Goal: Task Accomplishment & Management: Manage account settings

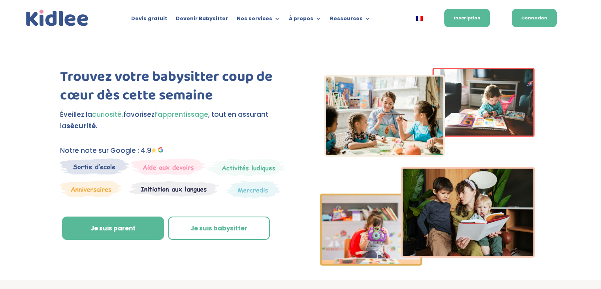
click at [530, 21] on link "Connexion" at bounding box center [534, 18] width 45 height 19
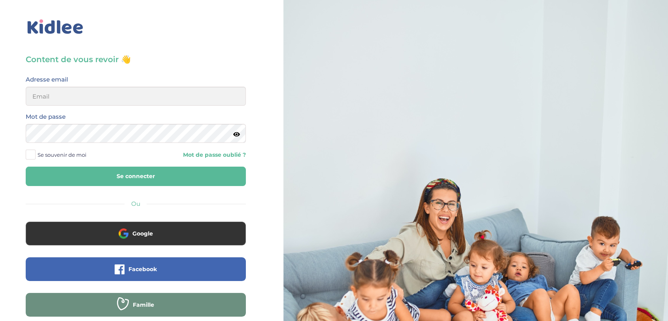
type input "admin2@kidlee.fr"
click at [158, 175] on button "Se connecter" at bounding box center [136, 175] width 220 height 19
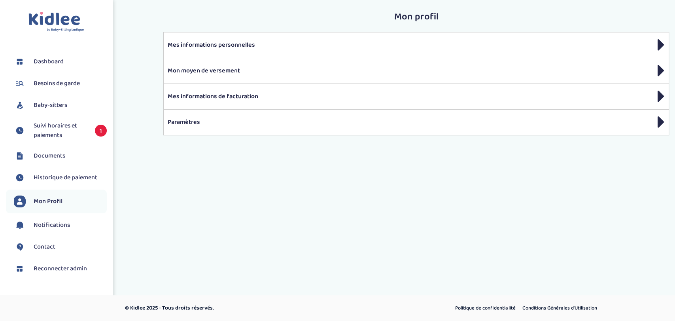
click at [54, 128] on span "Suivi horaires et paiements" at bounding box center [60, 130] width 53 height 19
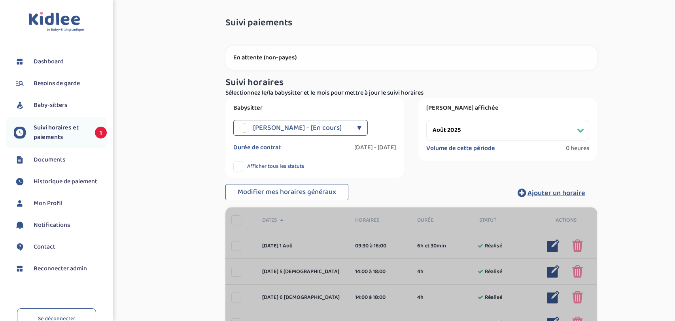
select select "août 2025"
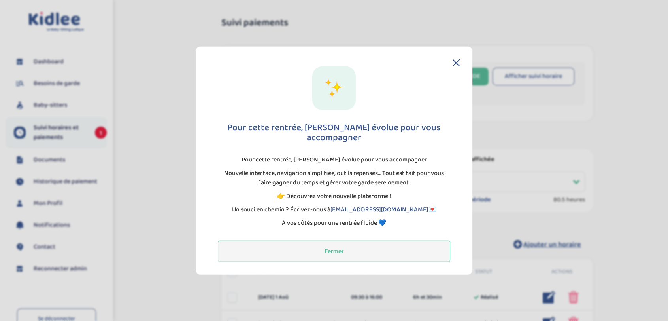
click at [328, 240] on button "Fermer" at bounding box center [334, 250] width 232 height 21
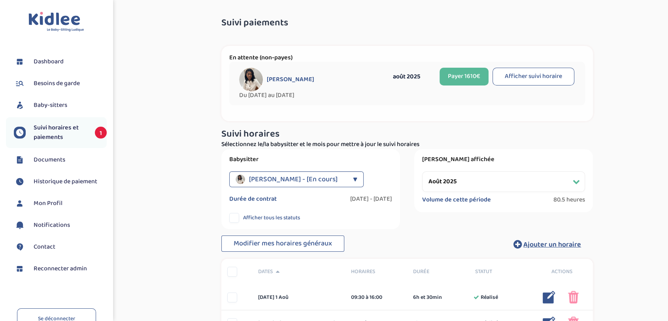
click at [355, 179] on div "▼" at bounding box center [355, 179] width 4 height 16
click at [376, 158] on label "Babysitter" at bounding box center [310, 159] width 163 height 8
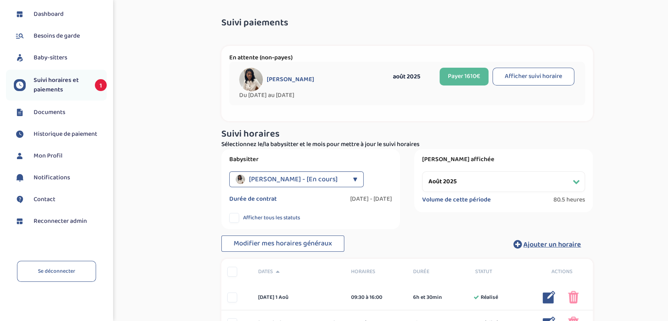
click at [60, 221] on span "Reconnecter admin" at bounding box center [60, 220] width 53 height 9
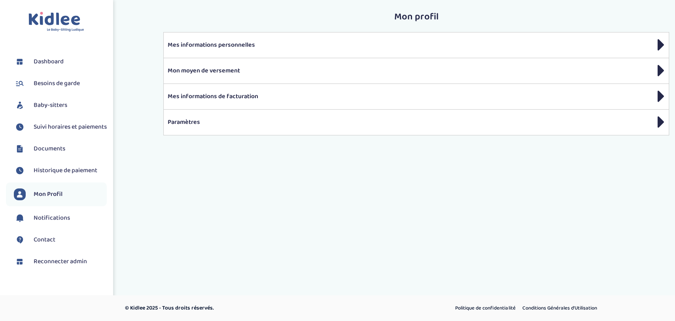
click at [60, 105] on span "Baby-sitters" at bounding box center [51, 104] width 34 height 9
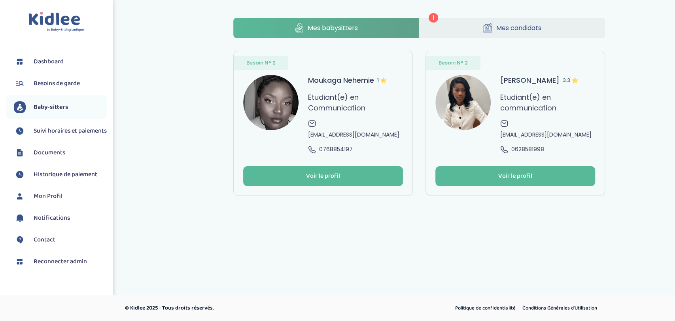
click at [522, 32] on span "Mes candidats" at bounding box center [518, 28] width 45 height 10
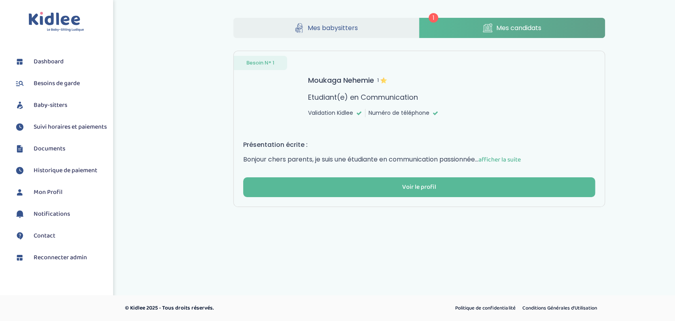
click at [362, 28] on link "Mes babysitters" at bounding box center [326, 28] width 186 height 20
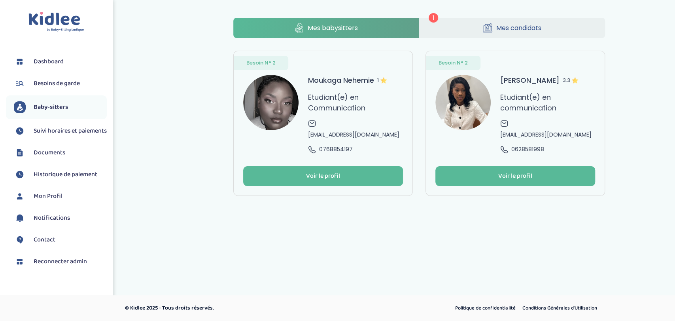
click at [331, 115] on div "Moukaga Nehemie 1 Etudiant(e) en Communication nehemie.a.moukaga@gmail.com 0768…" at bounding box center [355, 114] width 95 height 79
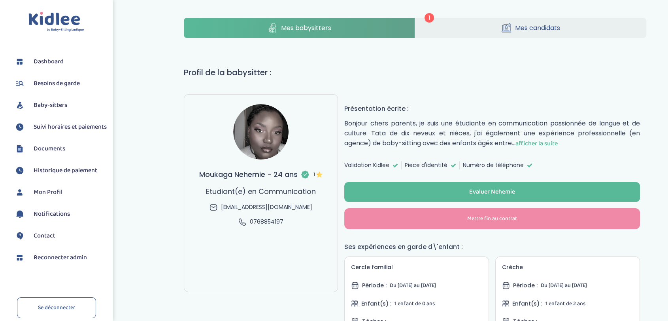
click at [298, 29] on span "Mes babysitters" at bounding box center [306, 28] width 50 height 10
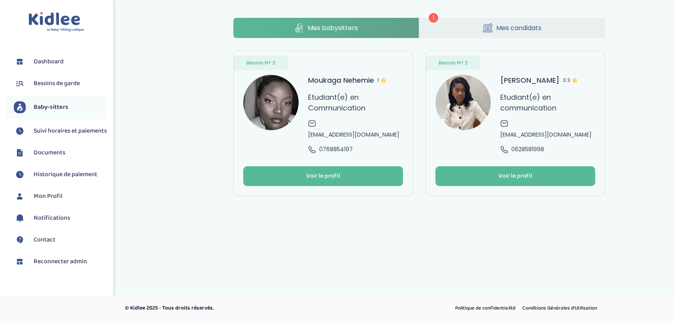
click at [312, 219] on div "Toggle navigation FAQ Brisabois Aude Dashboard Besoins de garde Baby-sitters Su…" at bounding box center [337, 138] width 675 height 277
click at [539, 107] on p "Etudiant(e) en communication" at bounding box center [547, 102] width 95 height 21
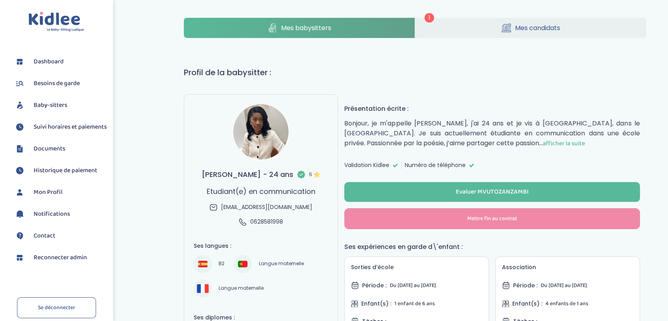
click at [386, 31] on link "Mes babysitters" at bounding box center [299, 28] width 231 height 20
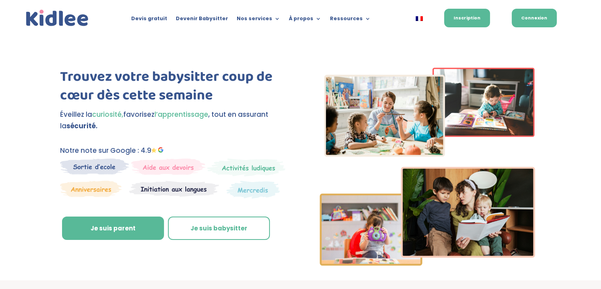
click at [544, 13] on link "Connexion" at bounding box center [534, 18] width 45 height 19
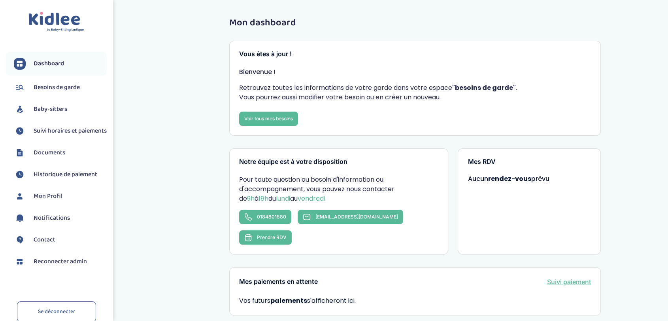
click at [57, 108] on span "Baby-sitters" at bounding box center [51, 108] width 34 height 9
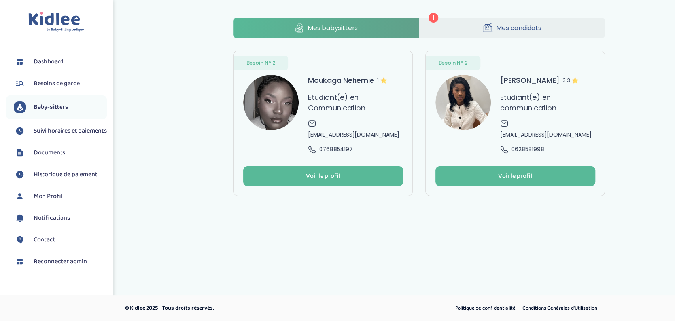
click at [326, 135] on span "nehemie.a.moukaga@gmail.com" at bounding box center [353, 134] width 91 height 8
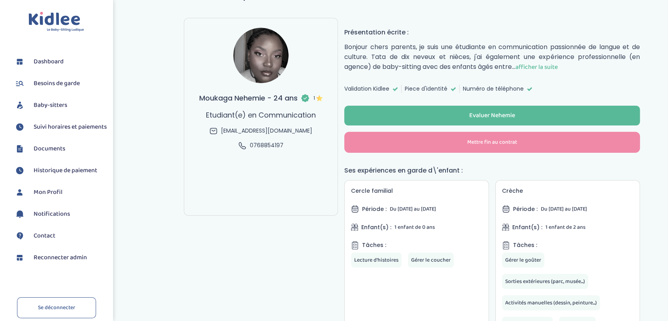
scroll to position [79, 0]
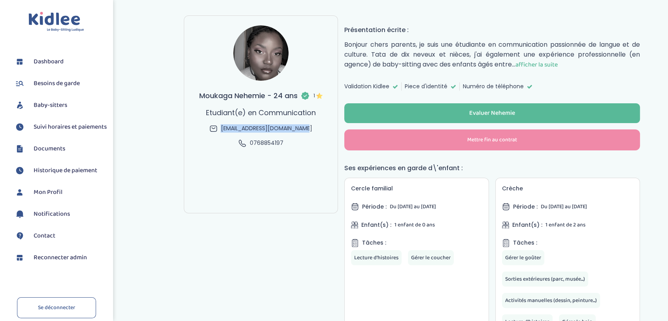
drag, startPoint x: 314, startPoint y: 127, endPoint x: 221, endPoint y: 131, distance: 92.9
click at [221, 131] on div "Moukaga Nehemie - 24 ans 1 Etudiant(e) en Communication nehemie.a.moukaga@gmail…" at bounding box center [261, 118] width 124 height 57
copy span "nehemie.a.moukaga@gmail.com"
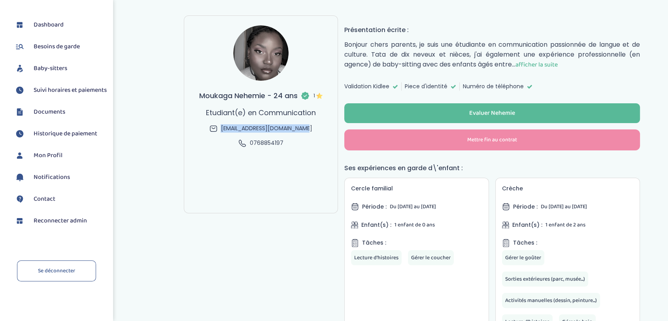
click at [54, 223] on span "Reconnecter admin" at bounding box center [60, 220] width 53 height 9
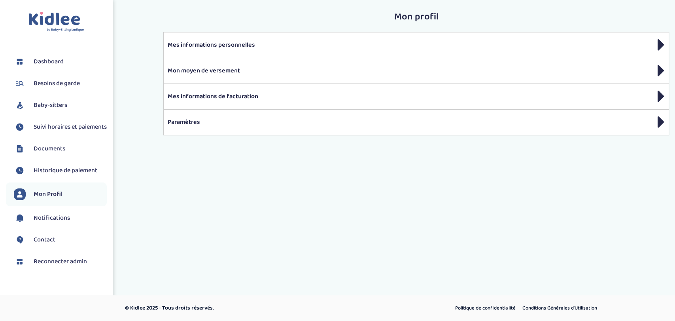
click at [63, 104] on span "Baby-sitters" at bounding box center [51, 104] width 34 height 9
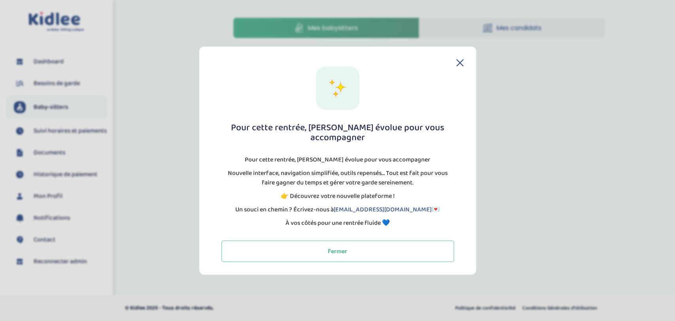
click at [460, 66] on icon at bounding box center [459, 62] width 7 height 7
